Goal: Find specific page/section: Find specific page/section

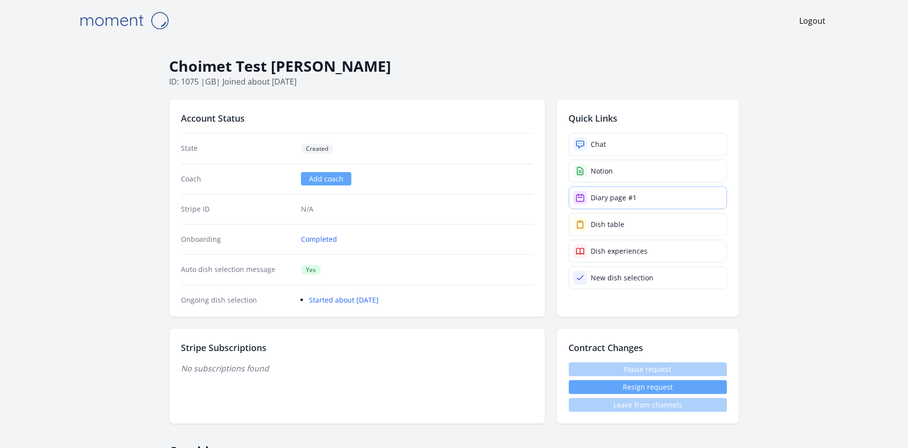
click at [627, 196] on div "Diary page #1" at bounding box center [614, 198] width 46 height 10
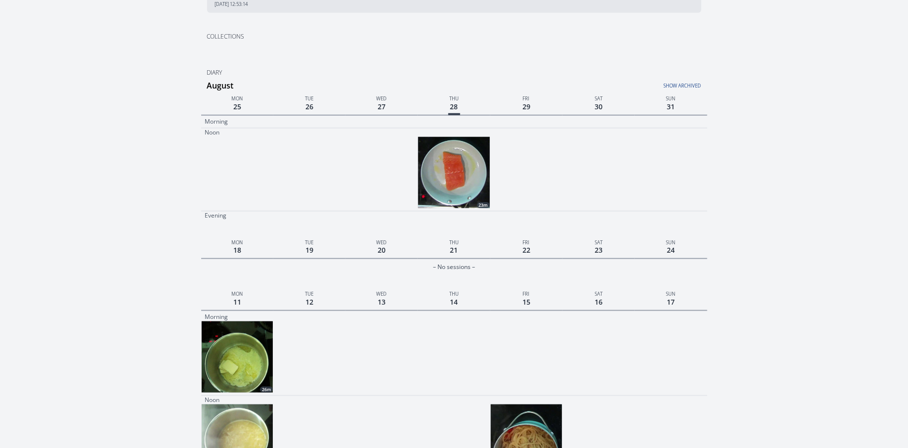
scroll to position [317, 0]
click at [462, 186] on img at bounding box center [453, 172] width 71 height 71
